Goal: Check status: Check status

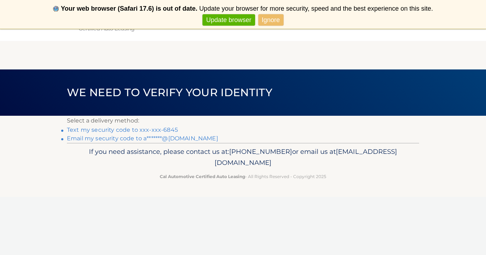
click at [125, 130] on link "Text my security code to xxx-xxx-6845" at bounding box center [122, 129] width 111 height 7
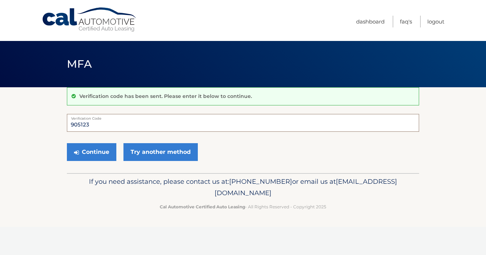
type input "905123"
click at [91, 152] on button "Continue" at bounding box center [91, 152] width 49 height 18
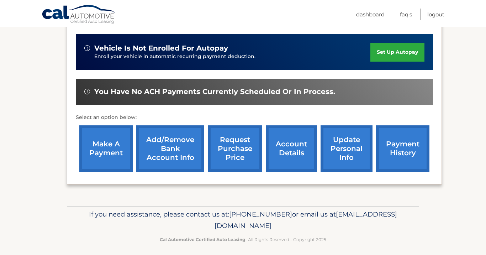
scroll to position [218, 0]
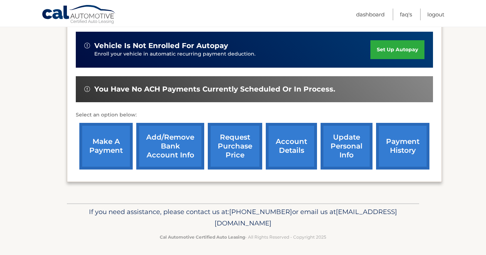
click at [409, 149] on link "payment history" at bounding box center [402, 146] width 53 height 47
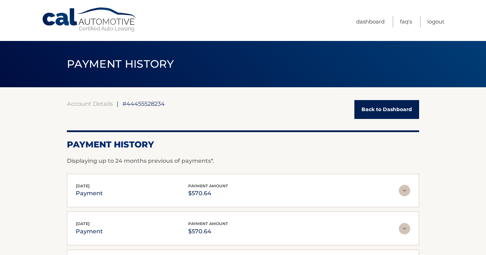
click at [380, 103] on link "Back to Dashboard" at bounding box center [386, 109] width 65 height 19
